Goal: Information Seeking & Learning: Find specific page/section

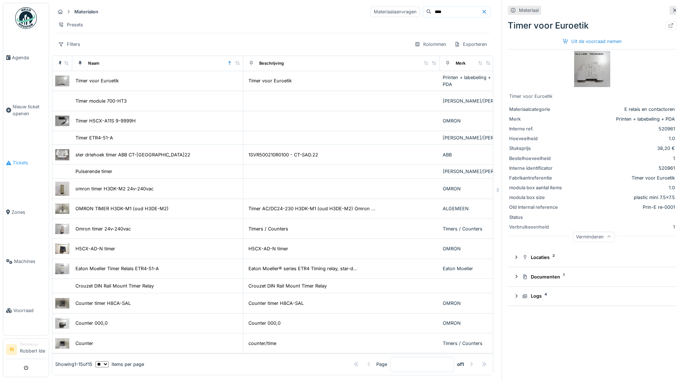
click at [28, 159] on link "Tickets" at bounding box center [26, 162] width 46 height 49
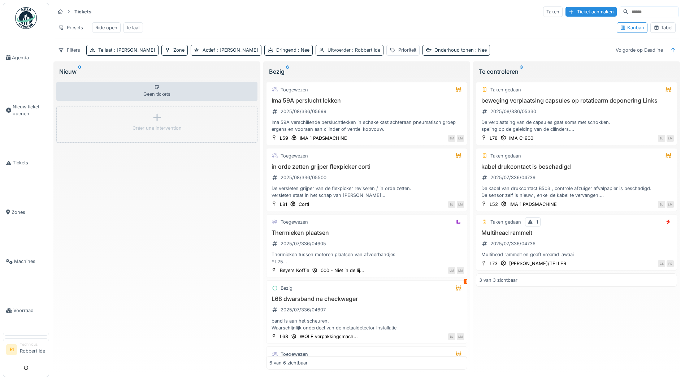
click at [351, 53] on span ": Robbert Ide" at bounding box center [366, 49] width 30 height 5
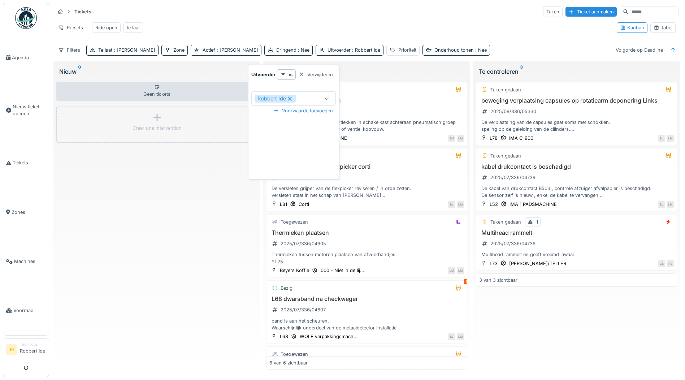
click at [327, 96] on icon at bounding box center [327, 98] width 6 height 5
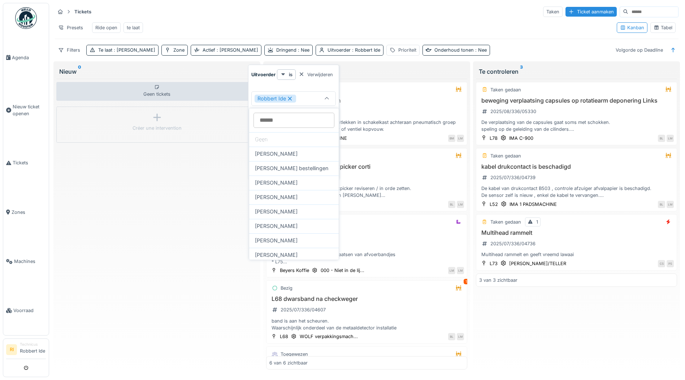
click at [289, 99] on icon at bounding box center [290, 98] width 4 height 4
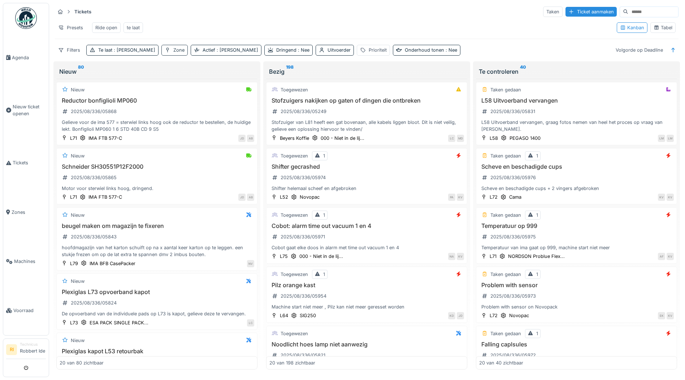
click at [173, 53] on div "Zone" at bounding box center [178, 50] width 11 height 7
click at [169, 97] on div "Uitrusting selecteren" at bounding box center [161, 93] width 60 height 10
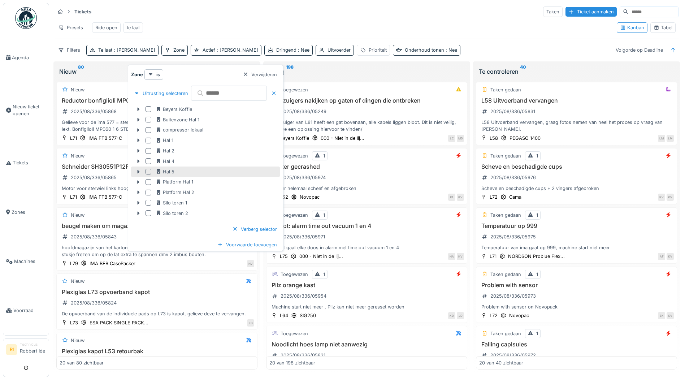
click at [148, 172] on div at bounding box center [149, 172] width 6 height 6
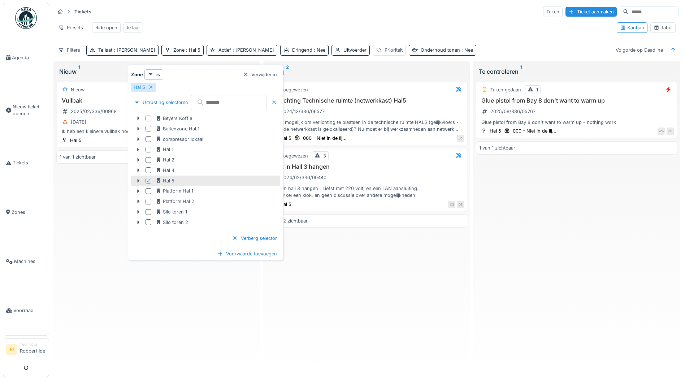
click at [137, 178] on icon at bounding box center [138, 180] width 6 height 5
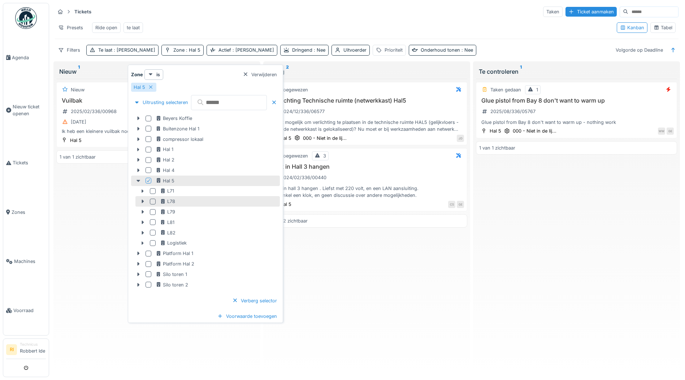
click at [152, 200] on div at bounding box center [153, 202] width 6 height 6
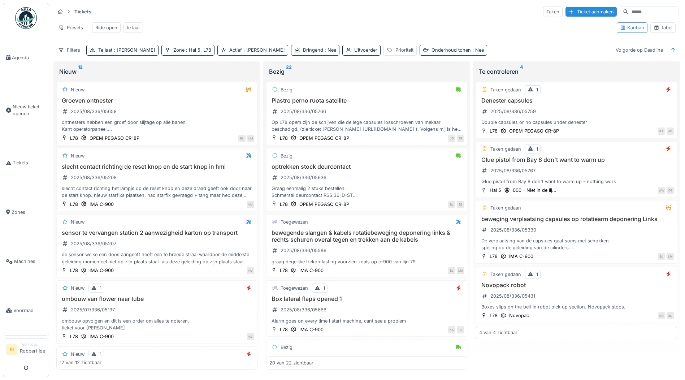
click at [414, 24] on div "Presets Ride open te laat" at bounding box center [333, 28] width 556 height 16
click at [242, 53] on span ": [PERSON_NAME]" at bounding box center [263, 49] width 43 height 5
click at [188, 87] on icon at bounding box center [189, 89] width 4 height 4
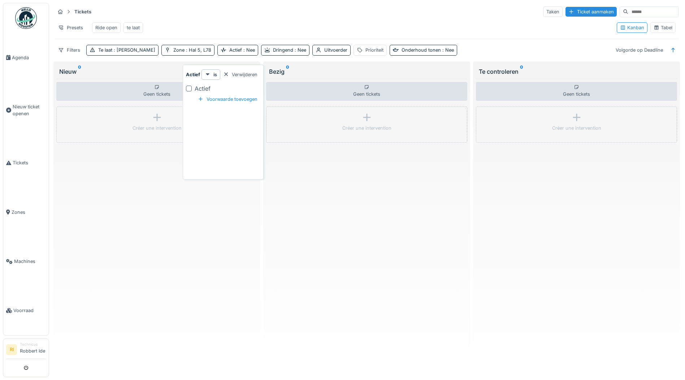
click at [188, 88] on div at bounding box center [189, 89] width 6 height 6
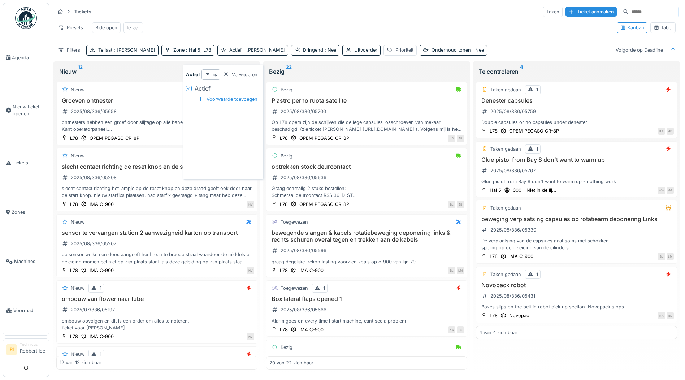
click at [474, 24] on div "Presets Ride open te laat" at bounding box center [333, 28] width 556 height 16
click at [511, 108] on div "2025/08/336/05759" at bounding box center [508, 111] width 59 height 9
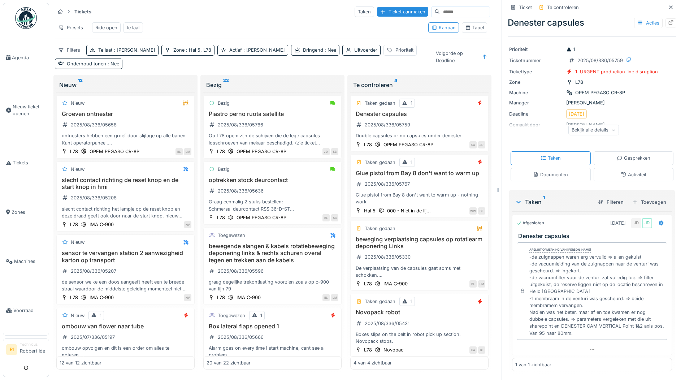
scroll to position [5, 0]
click at [604, 127] on div "Bekijk alle details" at bounding box center [593, 130] width 51 height 10
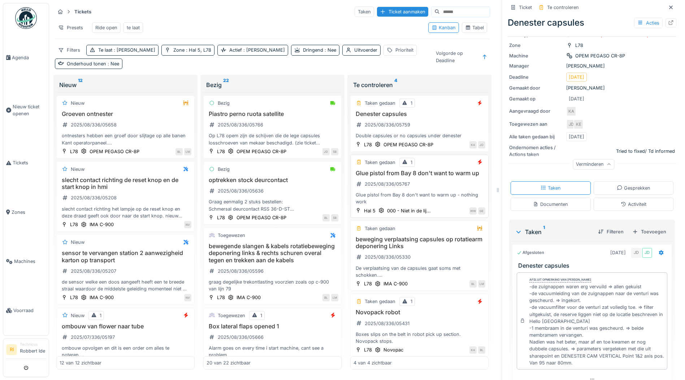
scroll to position [16, 0]
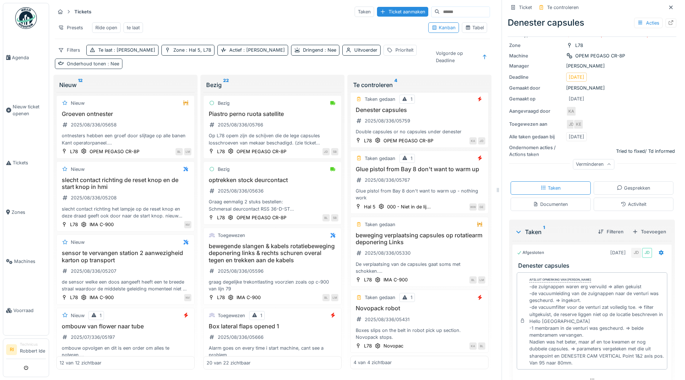
click at [104, 66] on div "Onderhoud tonen : Nee" at bounding box center [93, 63] width 52 height 7
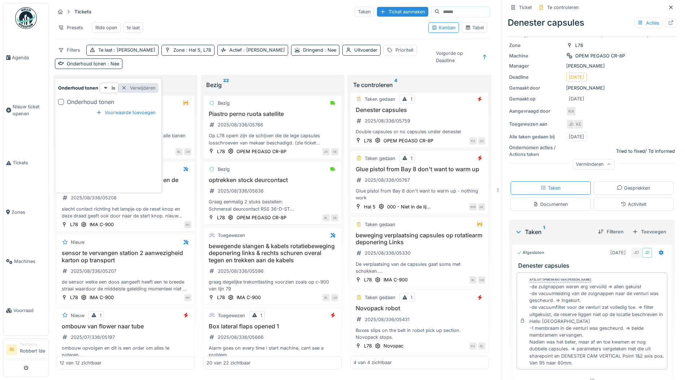
click at [153, 83] on div "Verwijderen" at bounding box center [138, 88] width 40 height 10
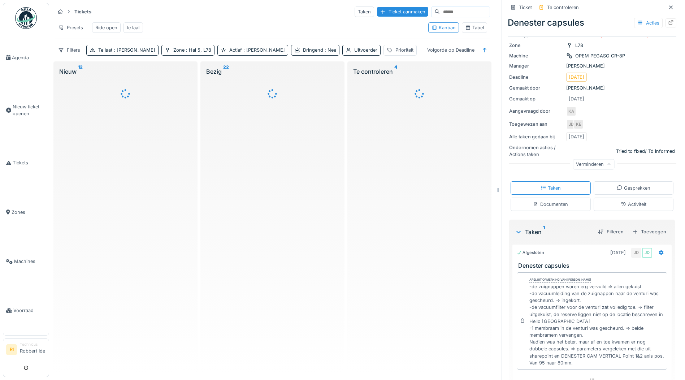
scroll to position [0, 0]
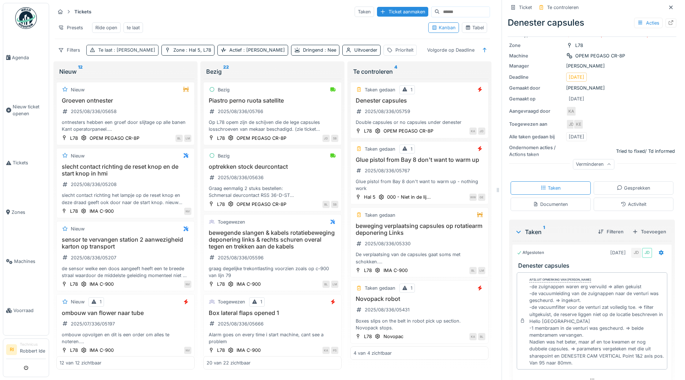
click at [93, 49] on icon at bounding box center [92, 50] width 5 height 4
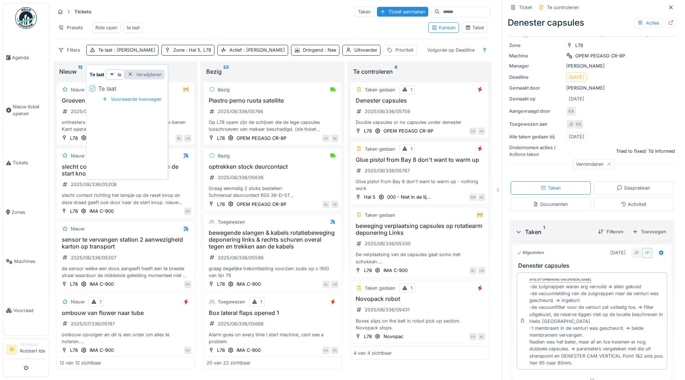
click at [146, 70] on div "Verwijderen" at bounding box center [145, 75] width 40 height 10
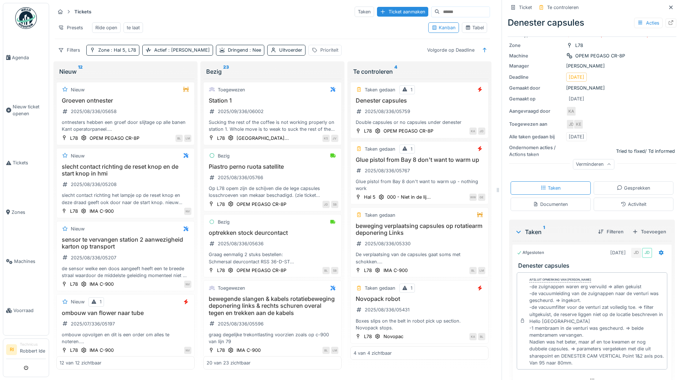
click at [320, 49] on div "Prioriteit" at bounding box center [329, 50] width 18 height 7
click at [347, 87] on icon at bounding box center [347, 89] width 6 height 5
click at [346, 90] on icon at bounding box center [347, 89] width 4 height 2
click at [370, 53] on div "Filters Zone : Hal 5, L78 Actief : [PERSON_NAME] : Nee Uitvoerder Prioriteit Vo…" at bounding box center [272, 50] width 435 height 10
click at [248, 53] on span ": Nee" at bounding box center [254, 49] width 13 height 5
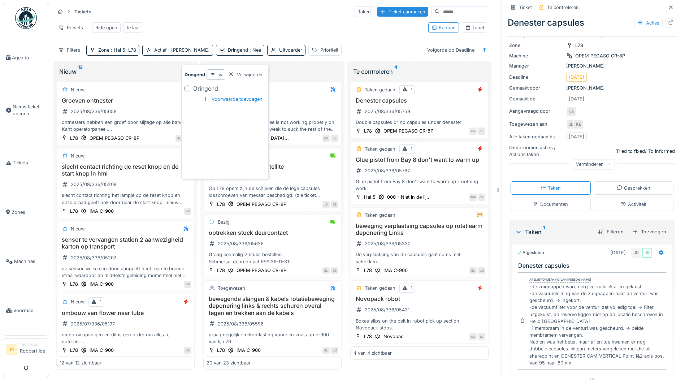
click at [188, 88] on div at bounding box center [188, 89] width 6 height 6
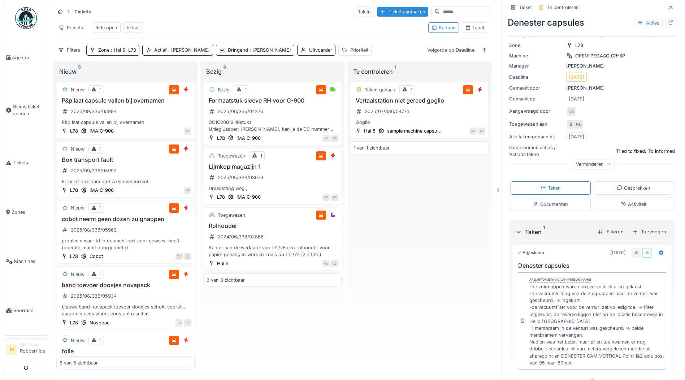
click at [321, 42] on div "Tickets Taken Ticket aanmaken Presets Ride open te laat Kanban Tabel Filters Zo…" at bounding box center [272, 31] width 441 height 56
click at [67, 52] on div "Filters" at bounding box center [69, 50] width 29 height 10
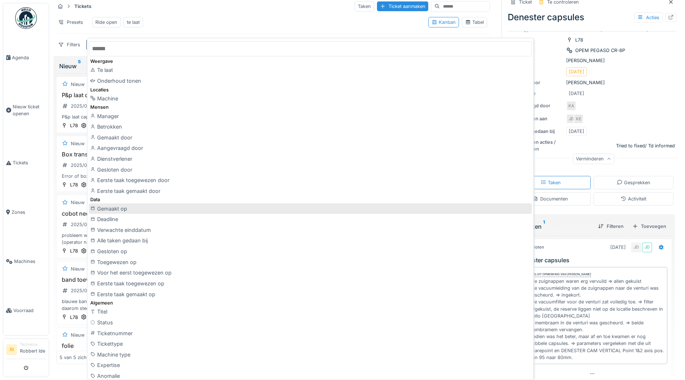
click at [122, 211] on div "Gemaakt op" at bounding box center [310, 208] width 443 height 11
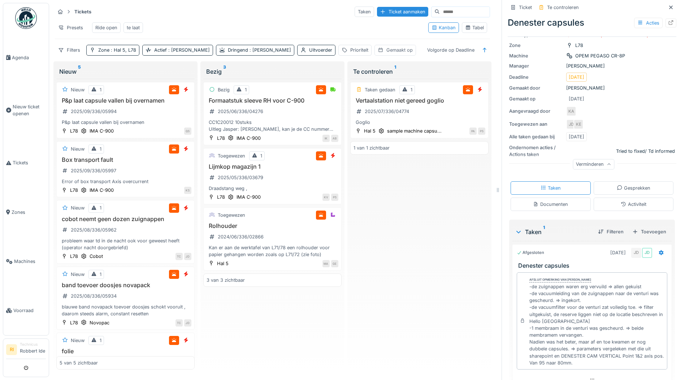
click at [386, 49] on div "Gemaakt op" at bounding box center [399, 50] width 26 height 7
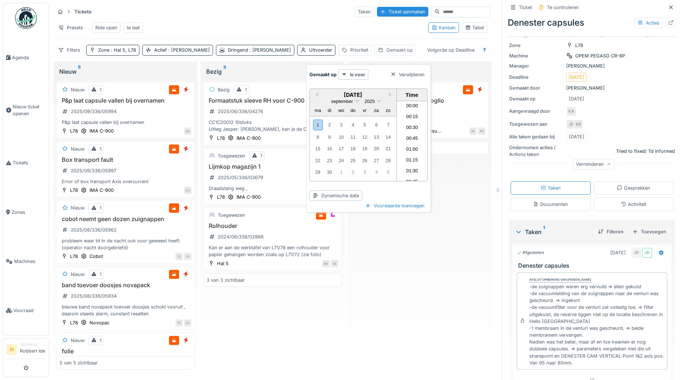
scroll to position [692, 0]
click at [318, 120] on div "1" at bounding box center [318, 125] width 10 height 10
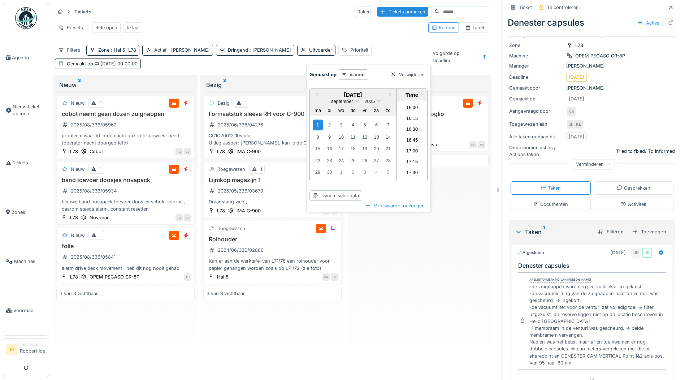
click at [365, 258] on div "Taken gedaan 1 Vertaalstation niet gereed goglio 2025/07/336/04774 Goglio Hal 5…" at bounding box center [419, 230] width 138 height 277
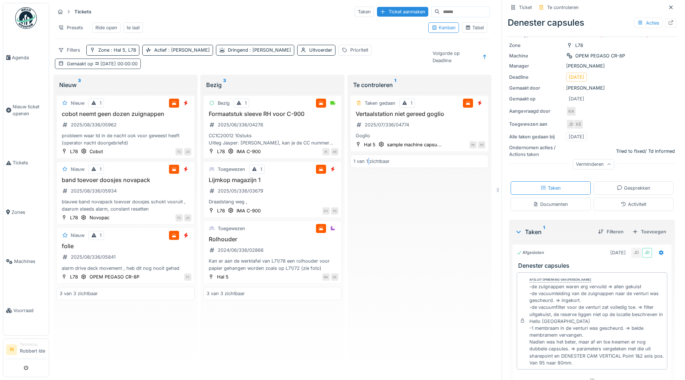
click at [138, 61] on span "[DATE] 00:00:00" at bounding box center [115, 63] width 44 height 5
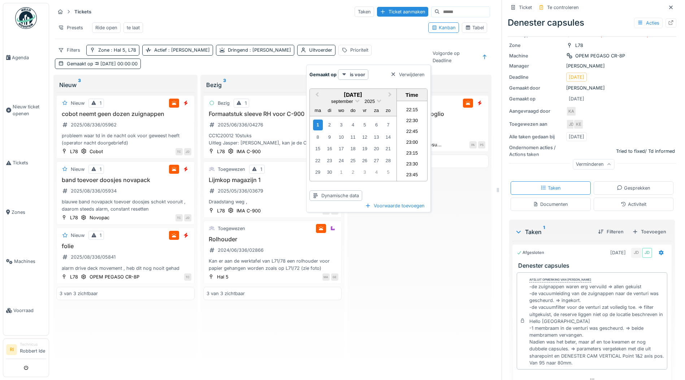
scroll to position [0, 0]
click at [414, 112] on li "00:15" at bounding box center [412, 117] width 31 height 11
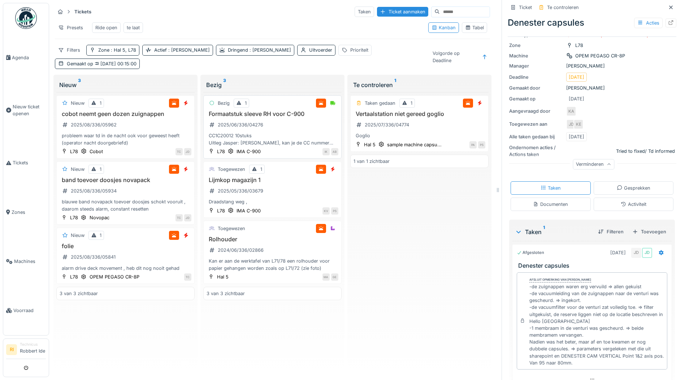
click at [278, 111] on div "Formaatstuk sleeve RH voor C-900 2025/06/336/04276 CC1C20012 10stuks Uitleg Jas…" at bounding box center [273, 129] width 132 height 36
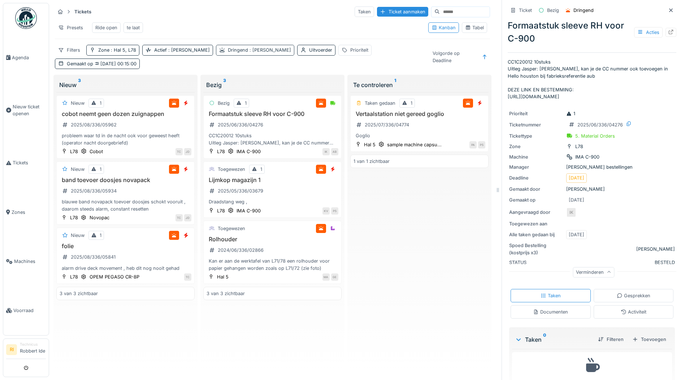
click at [228, 49] on div "Dringend : Ja" at bounding box center [259, 50] width 63 height 7
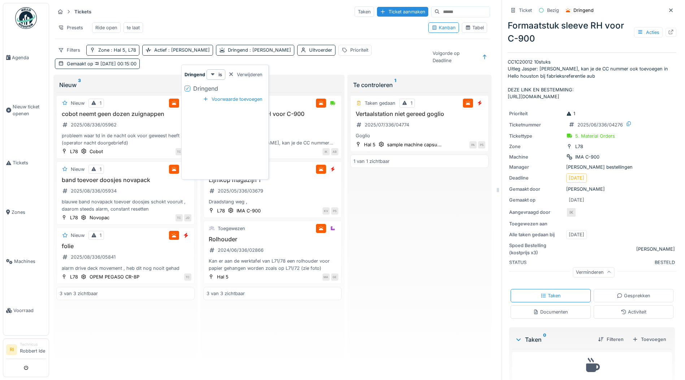
click at [187, 87] on icon at bounding box center [187, 89] width 4 height 4
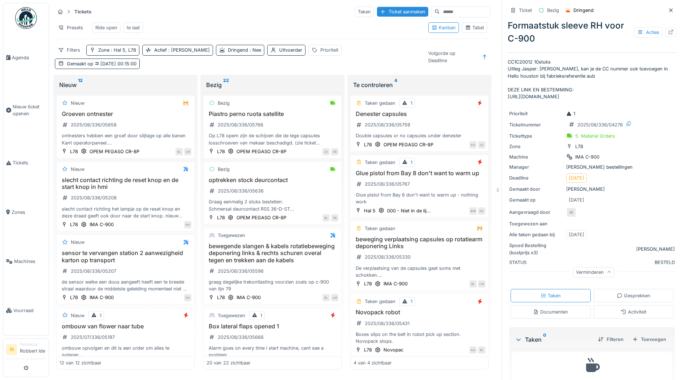
click at [407, 47] on div "Filters Zone : Hal 5, L78 Actief : Ja Dringend : Nee Uitvoerder Prioriteit Gema…" at bounding box center [272, 57] width 435 height 24
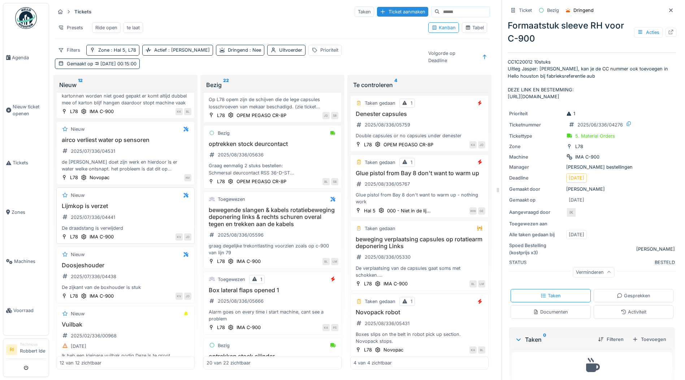
scroll to position [527, 0]
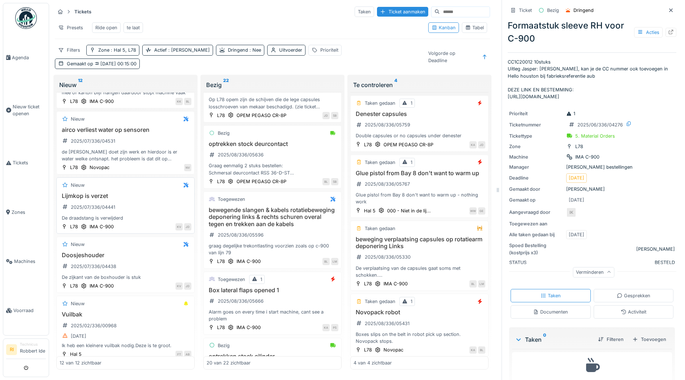
click at [145, 193] on div "Lijmkop is verzet 2025/07/336/04441 De draadstang is verwijderd" at bounding box center [126, 207] width 132 height 29
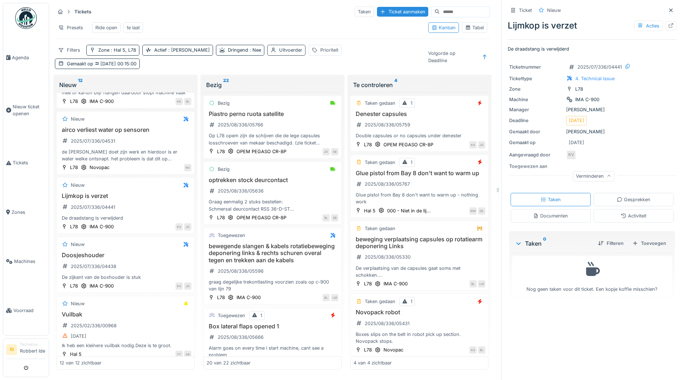
click at [279, 51] on div "Uitvoerder" at bounding box center [290, 50] width 23 height 7
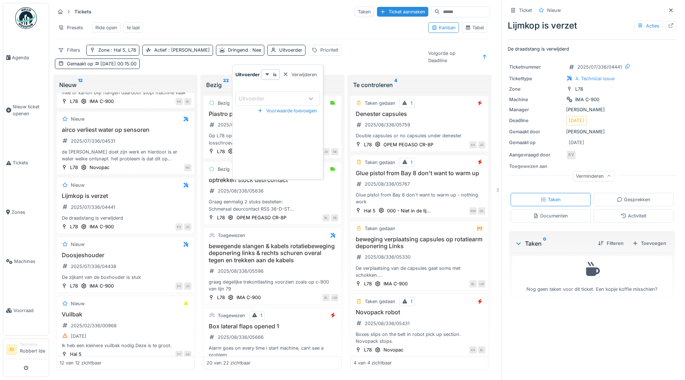
click at [281, 95] on div "Uitvoerder" at bounding box center [271, 99] width 64 height 8
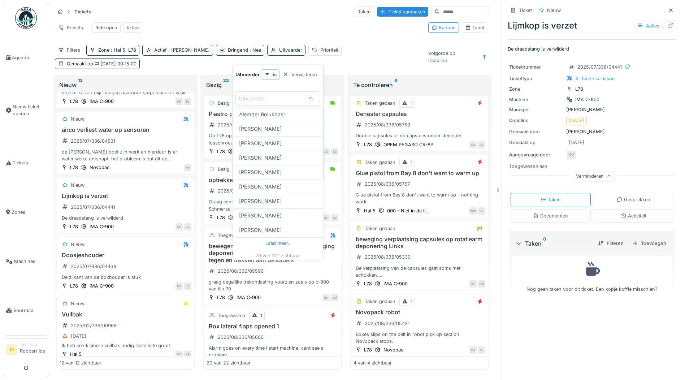
scroll to position [208, 0]
click at [266, 95] on div "Uitvoerder" at bounding box center [257, 99] width 36 height 8
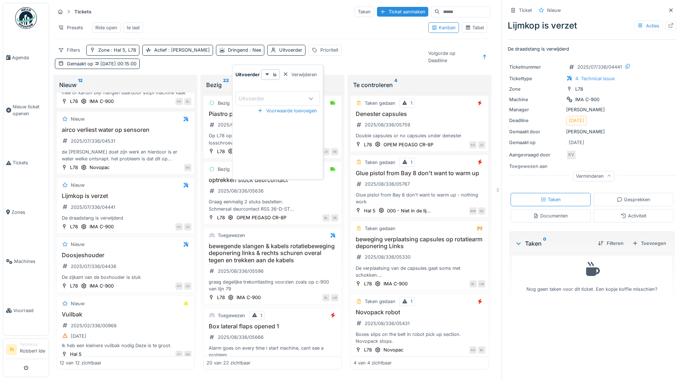
click at [267, 95] on div "Uitvoerder" at bounding box center [257, 99] width 36 height 8
type input "****"
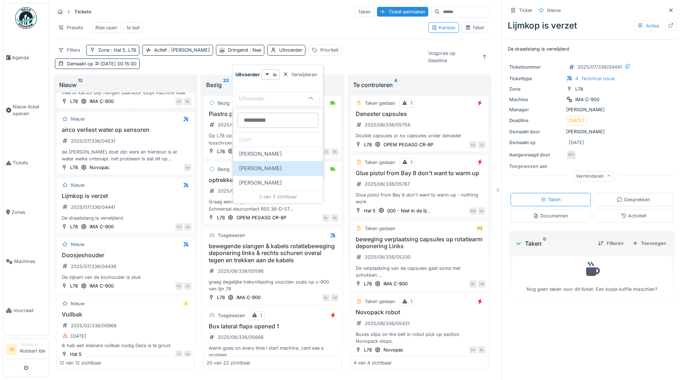
type input "****"
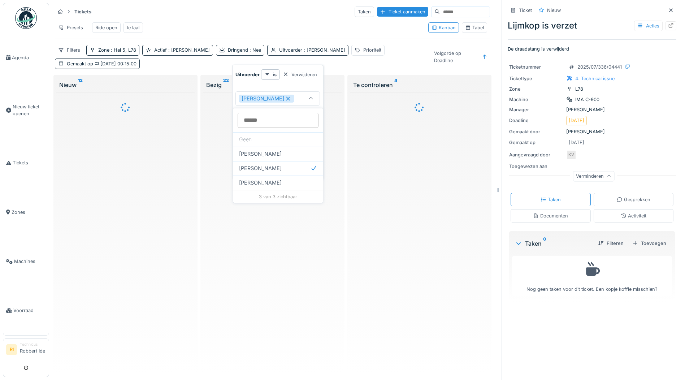
scroll to position [0, 0]
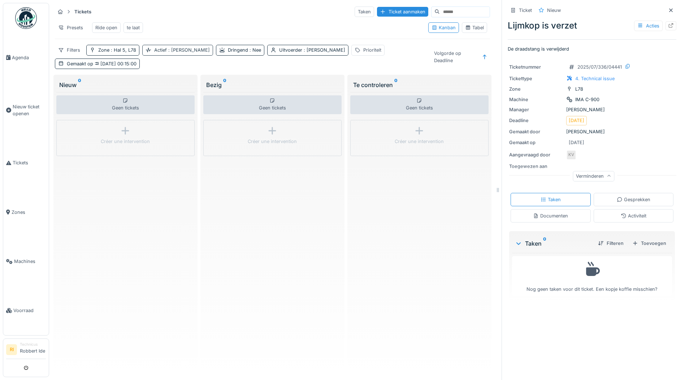
click at [169, 53] on span ": [PERSON_NAME]" at bounding box center [188, 49] width 43 height 5
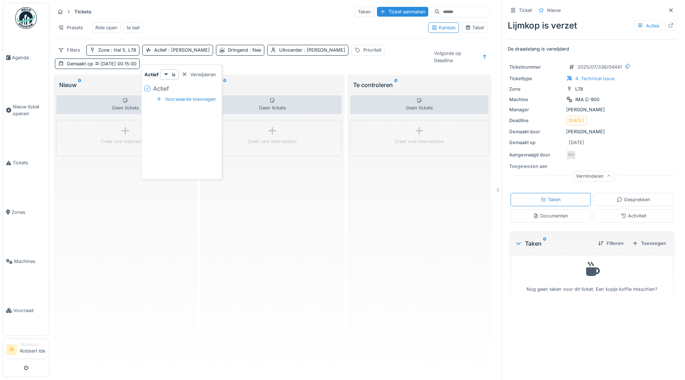
click at [147, 89] on icon at bounding box center [147, 88] width 3 height 3
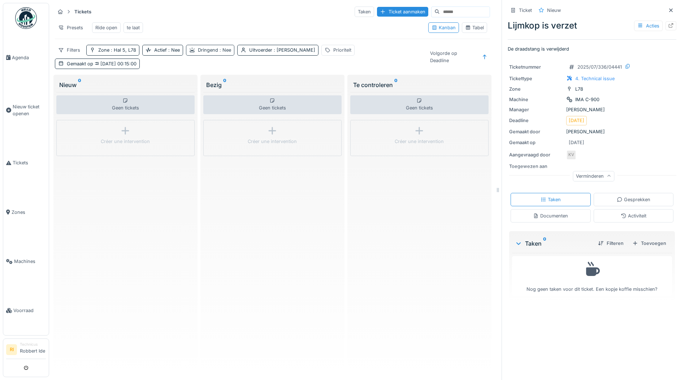
click at [223, 53] on span ": Nee" at bounding box center [224, 49] width 13 height 5
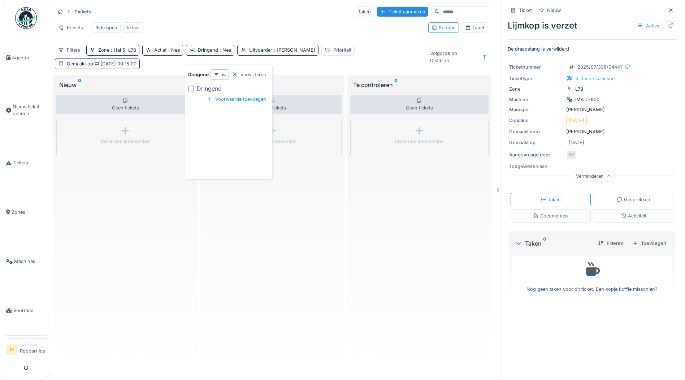
click at [194, 89] on div "Dringend" at bounding box center [228, 88] width 81 height 9
click at [191, 89] on div at bounding box center [191, 89] width 6 height 6
click at [224, 53] on span ": [PERSON_NAME]" at bounding box center [239, 49] width 43 height 5
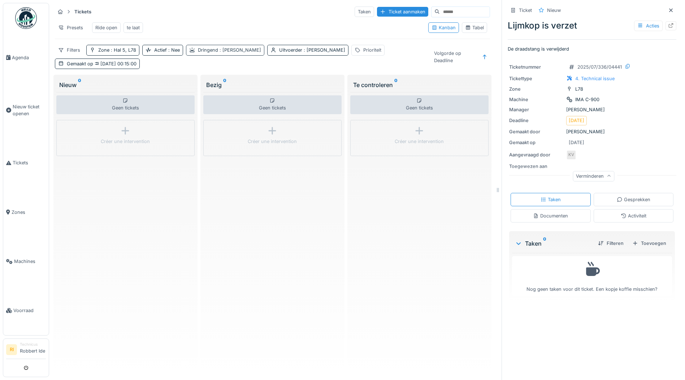
click at [215, 52] on div "Dringend : Ja" at bounding box center [225, 50] width 78 height 10
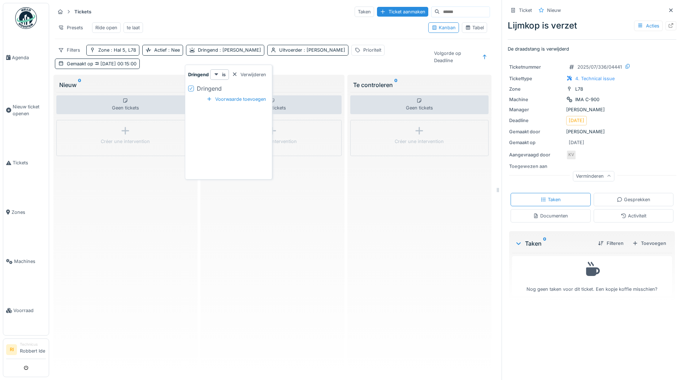
click at [191, 90] on icon at bounding box center [191, 89] width 4 height 4
click at [225, 103] on div "Voorwaarde toevoegen" at bounding box center [236, 99] width 65 height 10
click at [227, 101] on div "is" at bounding box center [219, 102] width 19 height 10
click at [191, 115] on div at bounding box center [191, 116] width 6 height 6
click at [160, 52] on div "Actief : Nee" at bounding box center [167, 50] width 26 height 7
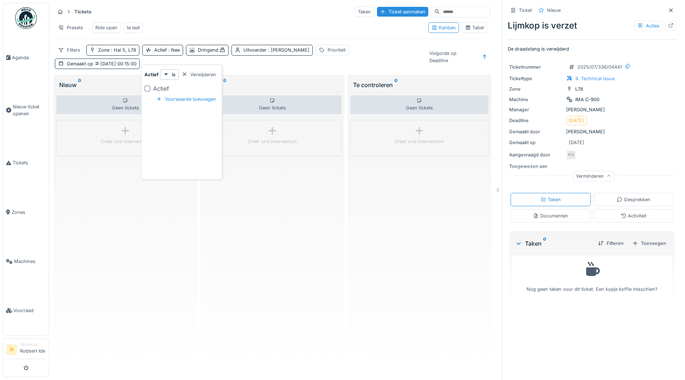
click at [147, 87] on div at bounding box center [147, 89] width 6 height 6
click at [189, 97] on div "Voorwaarde toevoegen" at bounding box center [185, 99] width 65 height 10
click at [369, 64] on div "Filters Zone : Hal 5, L78 Actief : Dringend : Uitvoerder : [PERSON_NAME] Priori…" at bounding box center [239, 57] width 368 height 24
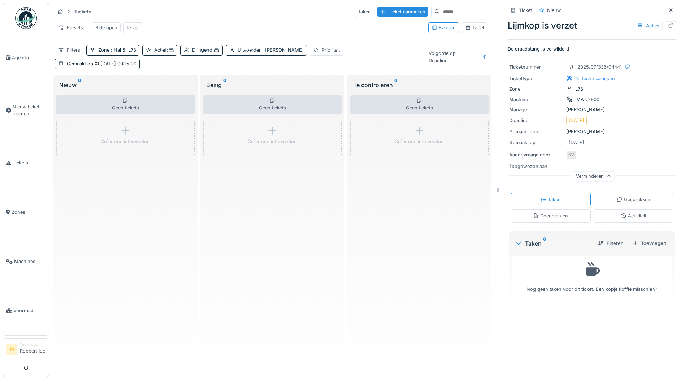
drag, startPoint x: 155, startPoint y: 57, endPoint x: 328, endPoint y: 67, distance: 172.6
click at [328, 67] on div "Filters Zone : Hal 5, L78 Actief : Dringend : Uitvoerder : [PERSON_NAME] Priori…" at bounding box center [239, 57] width 368 height 24
click at [109, 66] on span "[DATE] 00:15:00" at bounding box center [114, 63] width 43 height 5
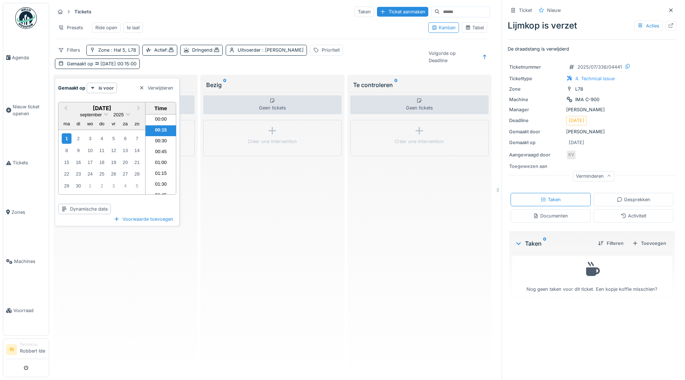
click at [76, 125] on div "di" at bounding box center [79, 124] width 10 height 10
click at [95, 212] on div "Dynamische data" at bounding box center [84, 209] width 53 height 10
click at [83, 259] on div "Vandaag" at bounding box center [82, 257] width 44 height 11
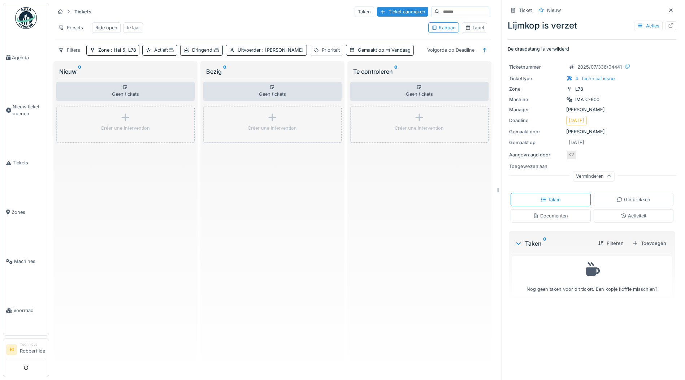
click at [447, 278] on div "Geen tickets Créer une intervention" at bounding box center [419, 224] width 138 height 291
click at [278, 53] on span ": [PERSON_NAME]" at bounding box center [282, 49] width 43 height 5
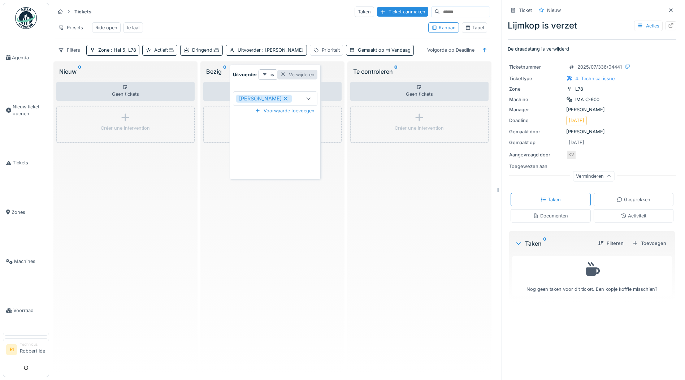
click at [283, 72] on div at bounding box center [283, 74] width 6 height 7
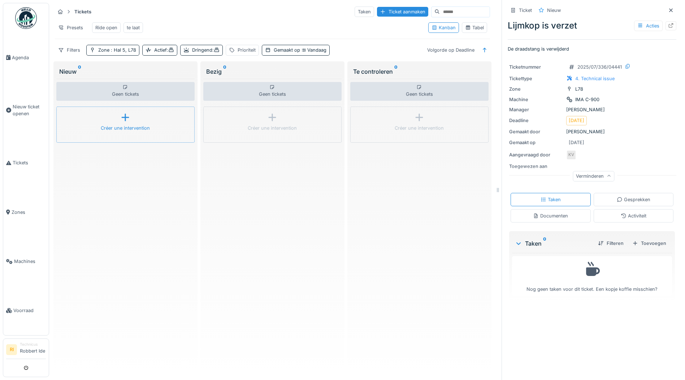
scroll to position [0, 0]
click at [306, 52] on icon at bounding box center [304, 50] width 4 height 4
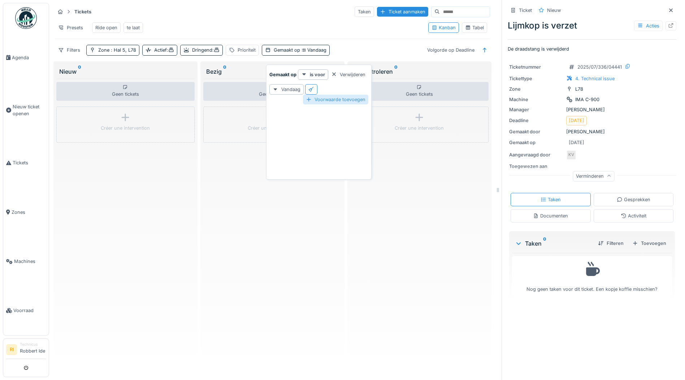
click at [314, 99] on div "Voorwaarde toevoegen" at bounding box center [335, 100] width 65 height 10
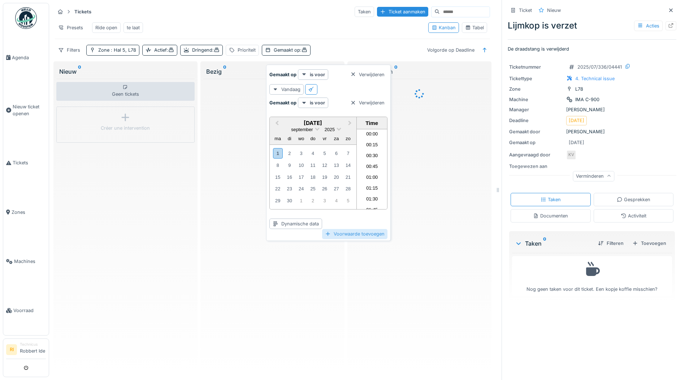
scroll to position [692, 0]
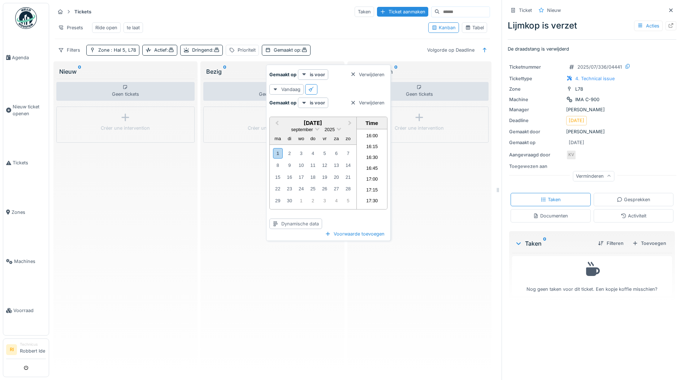
click at [292, 219] on div "Dynamische data" at bounding box center [295, 224] width 53 height 10
click at [307, 290] on div "Deze maand" at bounding box center [293, 293] width 44 height 11
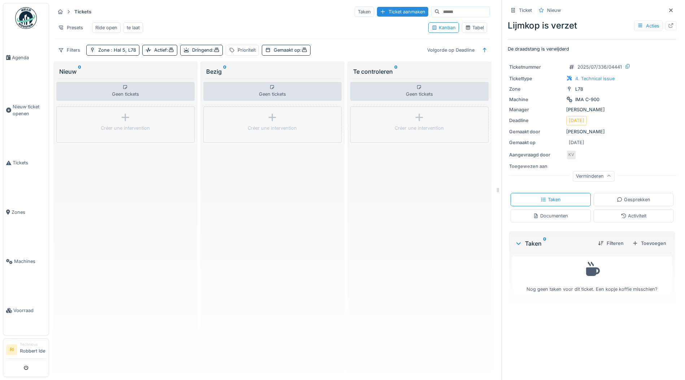
click at [359, 36] on div "Presets Ride open te laat" at bounding box center [239, 28] width 368 height 16
click at [388, 49] on div "Tickets Taken Ticket aanmaken Presets Ride open te laat Kanban Tabel Filters Zo…" at bounding box center [272, 31] width 441 height 56
click at [668, 12] on icon at bounding box center [671, 10] width 6 height 5
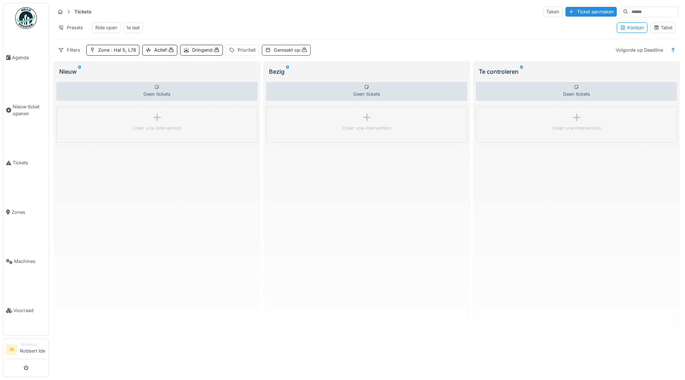
click at [303, 53] on div "Gemaakt op :" at bounding box center [291, 50] width 34 height 7
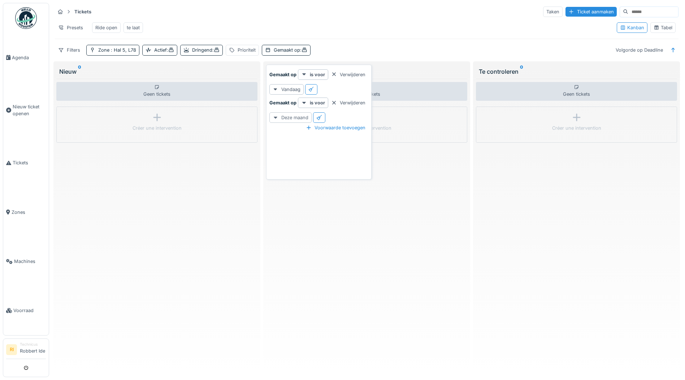
click at [291, 119] on div "Deze maand" at bounding box center [290, 117] width 42 height 10
click at [322, 115] on div at bounding box center [319, 117] width 6 height 7
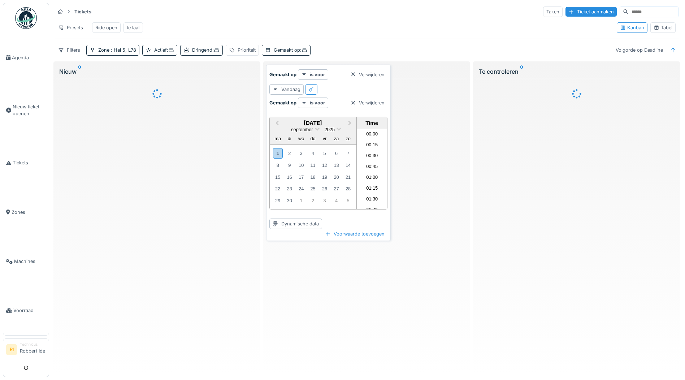
scroll to position [692, 0]
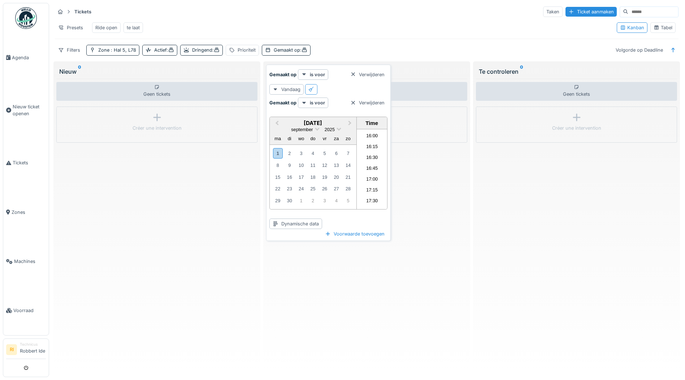
click at [310, 86] on div at bounding box center [311, 89] width 6 height 7
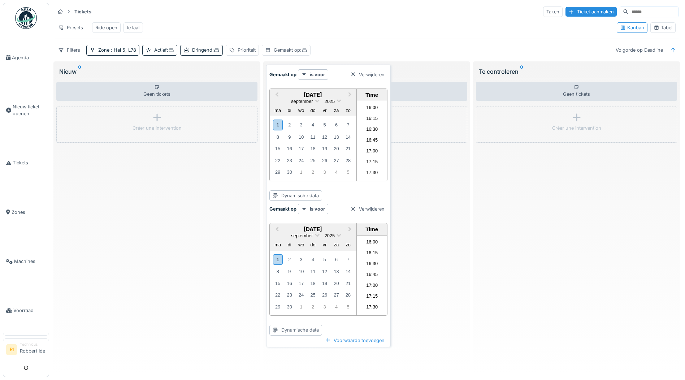
click at [312, 333] on div "Dynamische data" at bounding box center [295, 330] width 53 height 10
click at [296, 278] on div "Deze maand" at bounding box center [293, 282] width 44 height 11
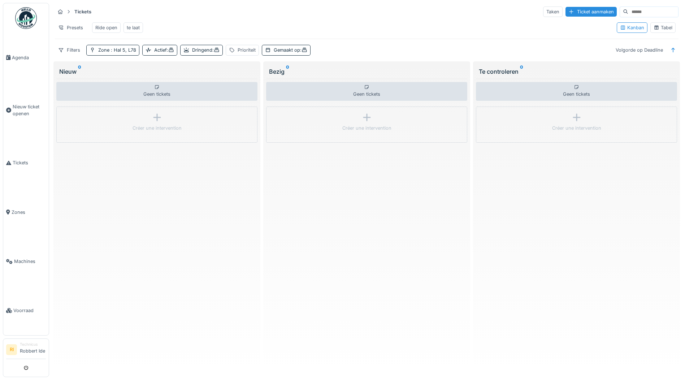
click at [432, 182] on div "Geen tickets Créer une intervention" at bounding box center [366, 224] width 201 height 291
click at [169, 53] on span ":" at bounding box center [170, 49] width 7 height 5
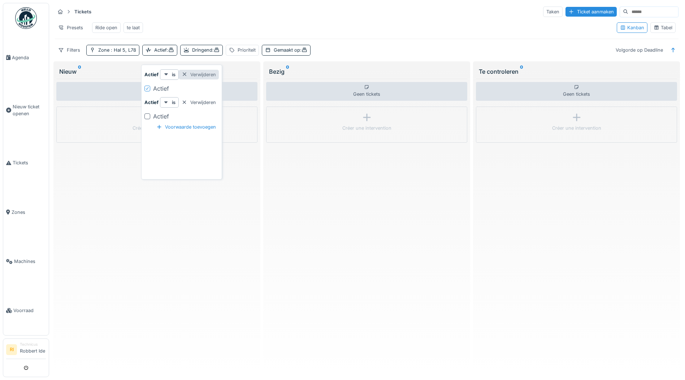
click at [209, 72] on div "Verwijderen" at bounding box center [199, 75] width 40 height 10
click at [209, 73] on div "Verwijderen" at bounding box center [199, 75] width 40 height 10
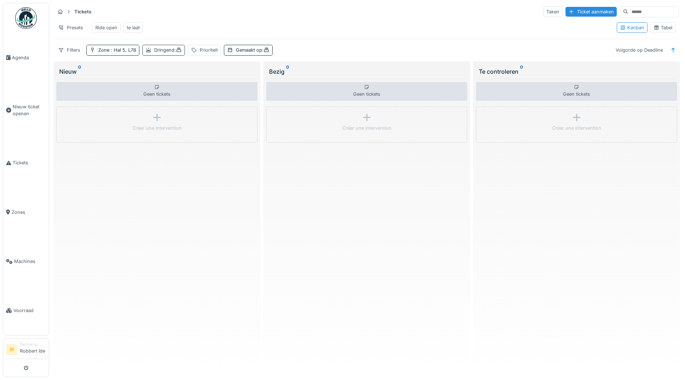
click at [165, 53] on div "[GEOGRAPHIC_DATA] :" at bounding box center [167, 50] width 27 height 7
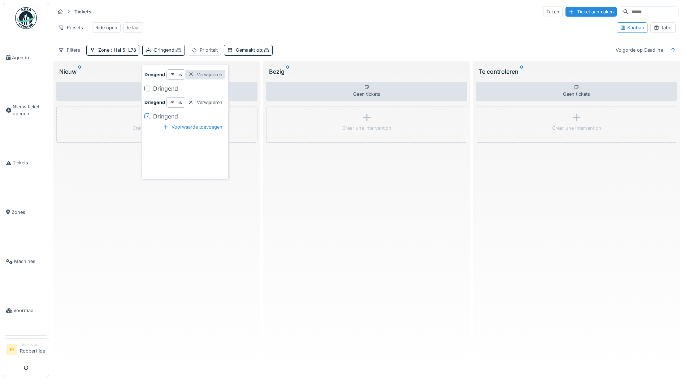
click at [201, 74] on div "Verwijderen" at bounding box center [205, 75] width 40 height 10
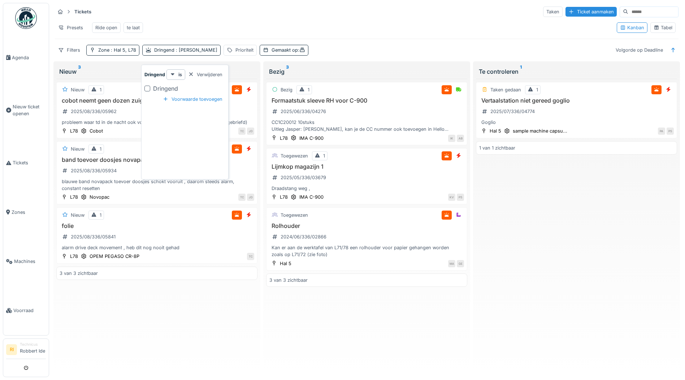
click at [150, 88] on div "Dringend" at bounding box center [184, 88] width 81 height 9
click at [148, 89] on div at bounding box center [147, 89] width 6 height 6
click at [147, 89] on icon at bounding box center [147, 88] width 3 height 3
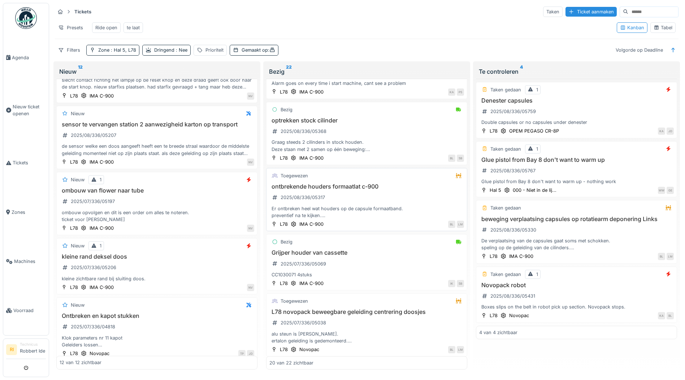
scroll to position [253, 0]
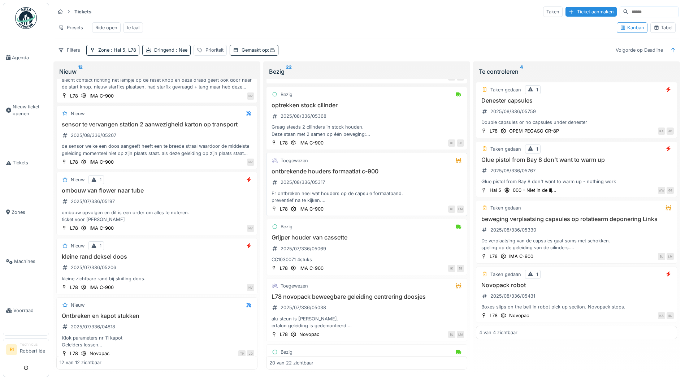
click at [376, 170] on h3 "ontbrekende houders formaatlat c-900" at bounding box center [366, 171] width 195 height 7
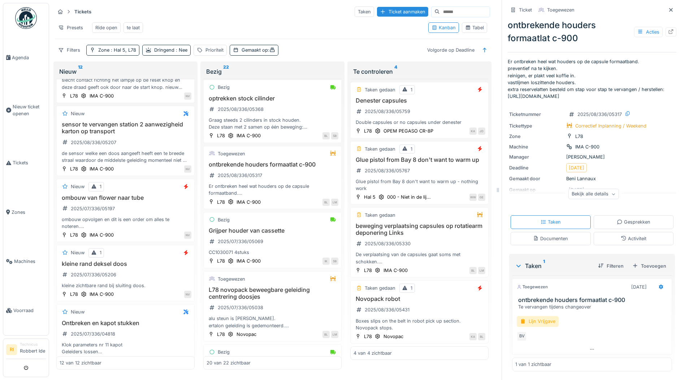
scroll to position [5, 0]
click at [592, 190] on div "Bekijk alle details" at bounding box center [593, 194] width 51 height 10
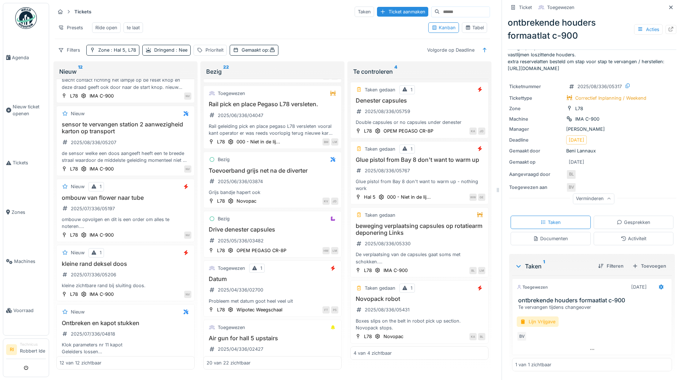
scroll to position [491, 0]
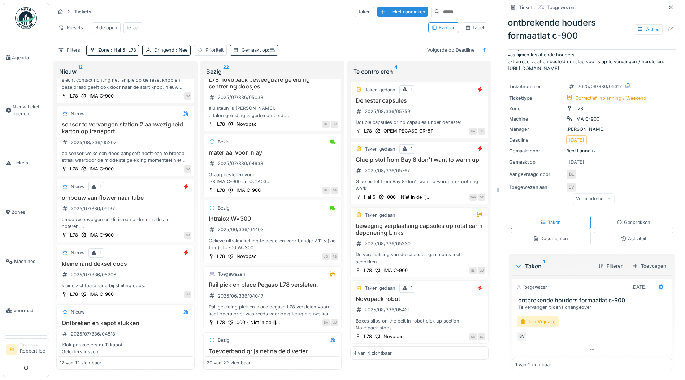
click at [261, 48] on div "Gemaakt op :" at bounding box center [259, 50] width 34 height 7
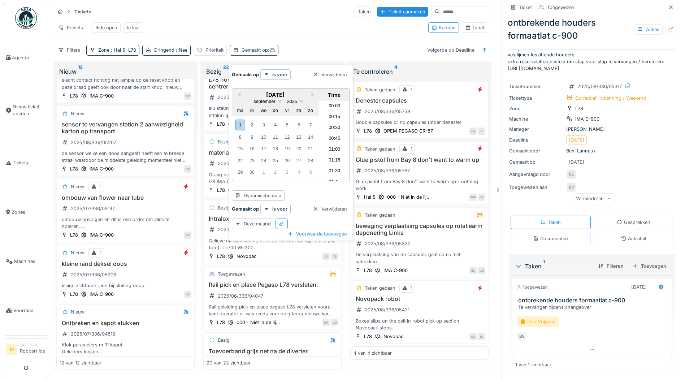
scroll to position [702, 0]
click at [317, 71] on div at bounding box center [316, 74] width 6 height 7
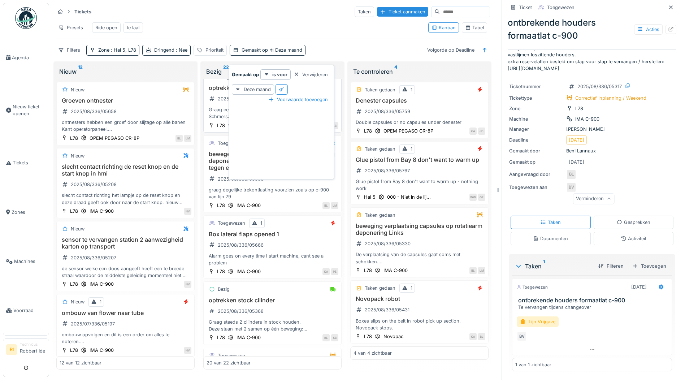
scroll to position [108, 0]
